Goal: Task Accomplishment & Management: Use online tool/utility

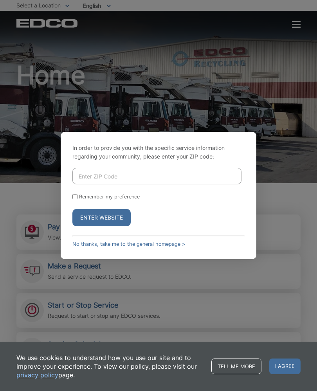
click at [87, 183] on input "Enter ZIP Code" at bounding box center [156, 176] width 169 height 16
type input "92118"
click at [75, 199] on input "Remember my preference" at bounding box center [74, 196] width 5 height 5
checkbox input "true"
click at [89, 226] on button "Enter Website" at bounding box center [101, 217] width 58 height 17
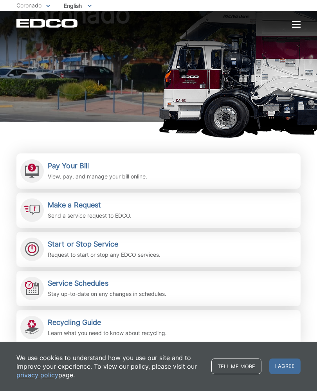
scroll to position [65, 0]
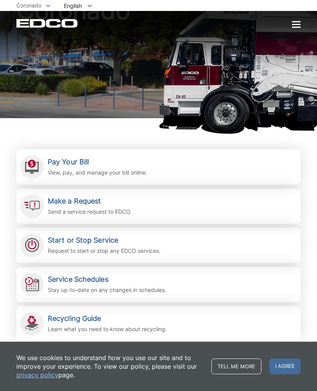
click at [63, 164] on h2 "Pay Your Bill" at bounding box center [98, 162] width 100 height 9
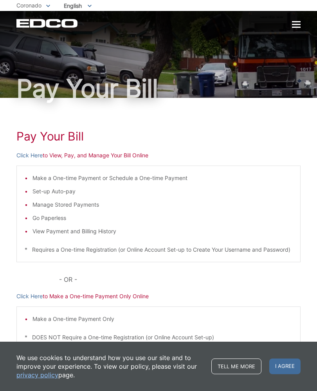
click at [24, 152] on link "Click Here" at bounding box center [29, 155] width 26 height 9
